Goal: Navigation & Orientation: Find specific page/section

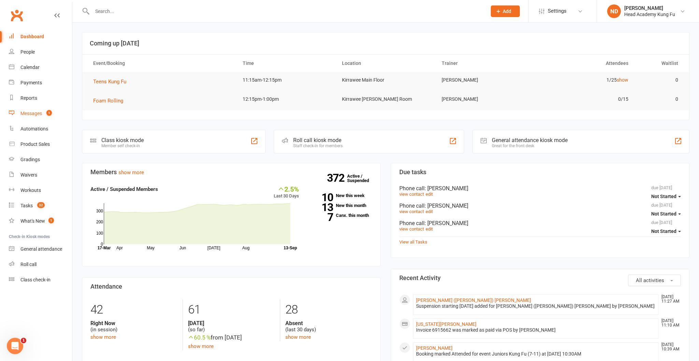
click at [18, 111] on link "Messages 1" at bounding box center [40, 113] width 63 height 15
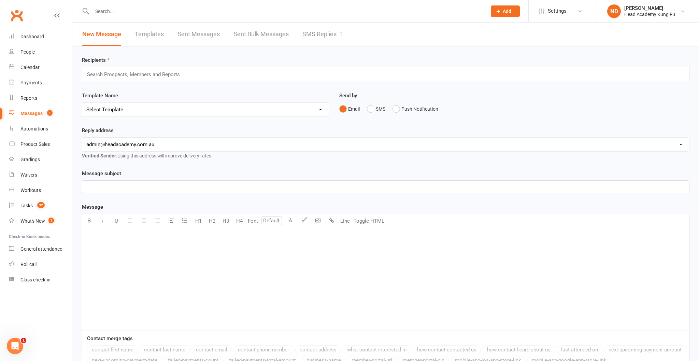
click at [314, 30] on link "SMS Replies 1" at bounding box center [323, 35] width 41 height 24
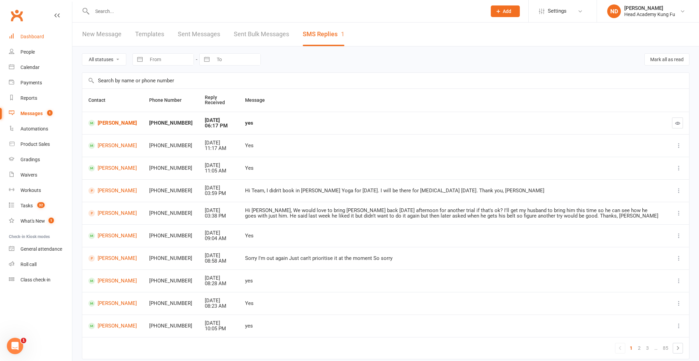
click at [29, 34] on div "Dashboard" at bounding box center [32, 36] width 24 height 5
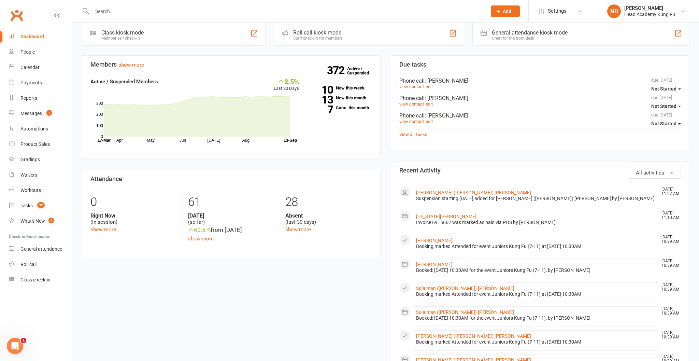
scroll to position [90, 0]
